Goal: Obtain resource: Download file/media

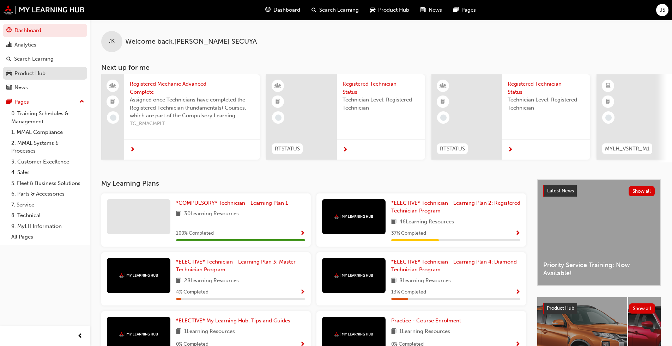
click at [41, 71] on div "Product Hub" at bounding box center [29, 73] width 31 height 8
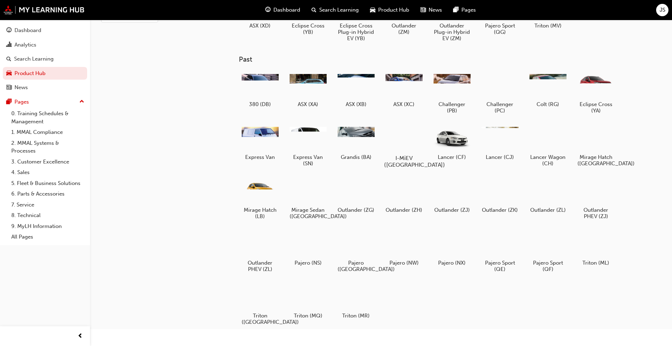
scroll to position [64, 0]
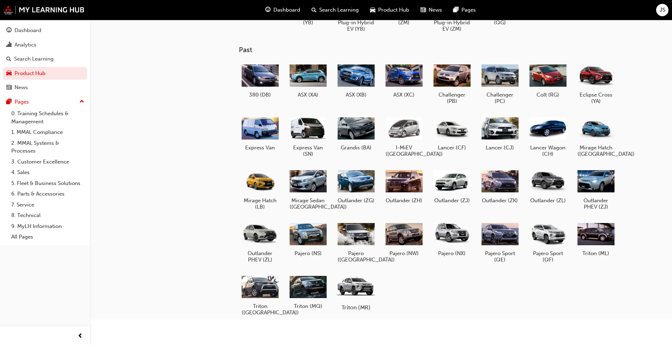
click at [352, 264] on div at bounding box center [355, 287] width 39 height 28
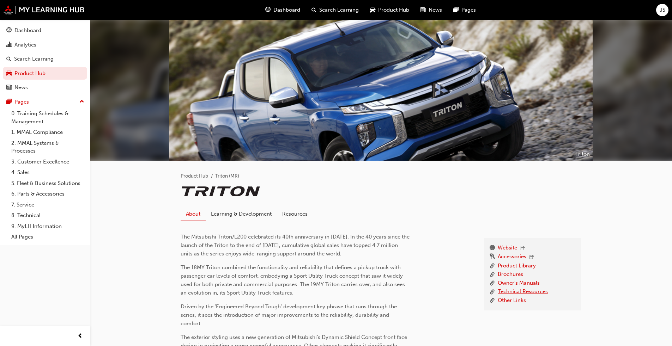
click at [352, 264] on link "Technical Resources" at bounding box center [523, 292] width 50 height 9
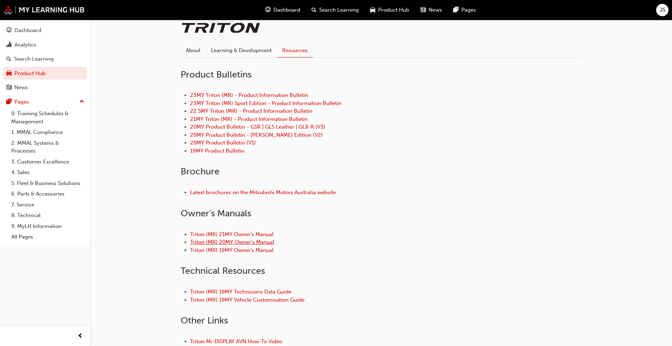
scroll to position [176, 0]
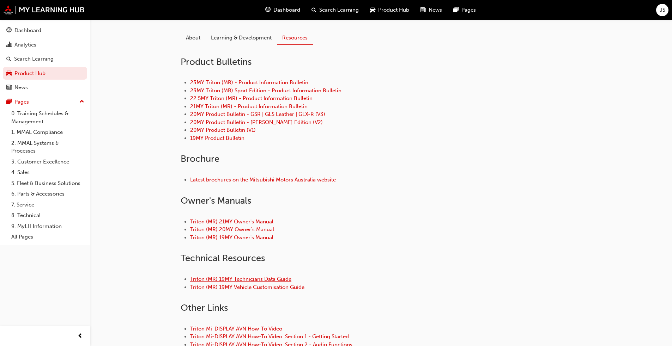
click at [266, 264] on link "Triton (MR) 19MY Technicians Data Guide" at bounding box center [240, 279] width 101 height 6
